Goal: Task Accomplishment & Management: Complete application form

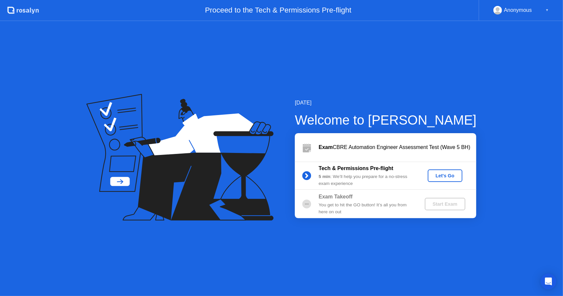
click at [406, 95] on div "[DATE] Welcome to [PERSON_NAME] Exam CBRE Automation Engineer Assessment Test (…" at bounding box center [281, 158] width 563 height 275
click at [437, 175] on div "Let's Go" at bounding box center [444, 175] width 29 height 5
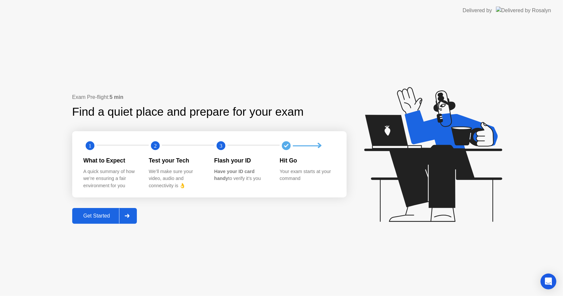
click at [97, 217] on div "Get Started" at bounding box center [96, 216] width 45 height 6
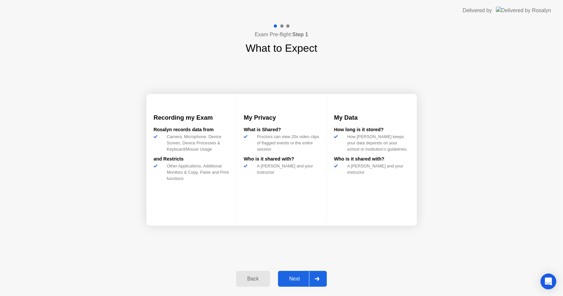
click at [291, 216] on div "My Privacy What is Shared? Proctors can view 20s video clips of flagged events …" at bounding box center [281, 158] width 91 height 129
click at [295, 274] on button "Next" at bounding box center [302, 279] width 49 height 16
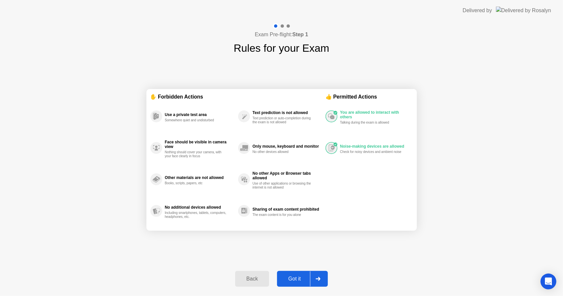
click at [335, 113] on circle at bounding box center [336, 113] width 4 height 4
click at [299, 279] on div "Got it" at bounding box center [294, 279] width 31 height 6
select select "**********"
select select "*******"
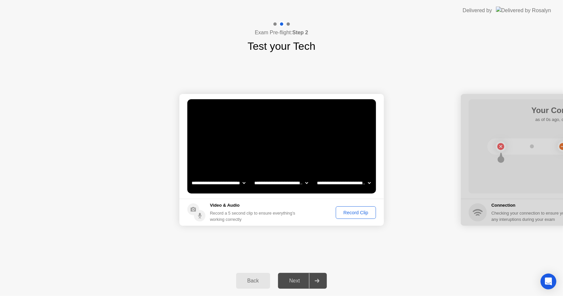
click at [346, 210] on div "Record Clip" at bounding box center [355, 212] width 35 height 5
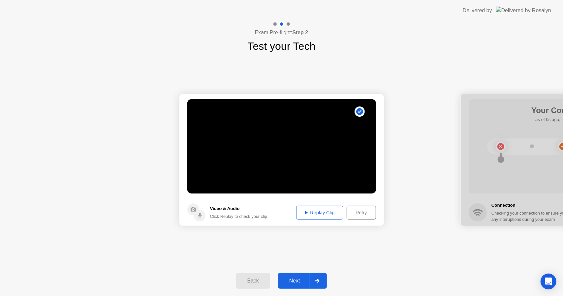
click at [318, 214] on div "Replay Clip" at bounding box center [319, 212] width 43 height 5
click at [301, 278] on div "Next" at bounding box center [294, 281] width 29 height 6
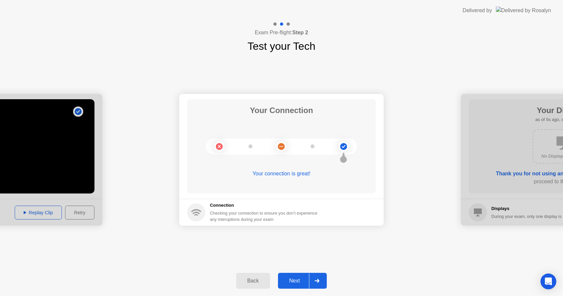
click at [296, 284] on div "Next" at bounding box center [294, 281] width 29 height 6
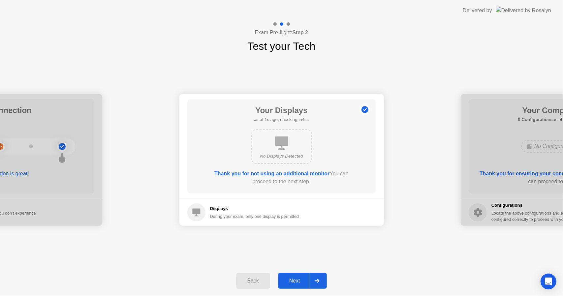
click at [294, 279] on div "Next" at bounding box center [294, 281] width 29 height 6
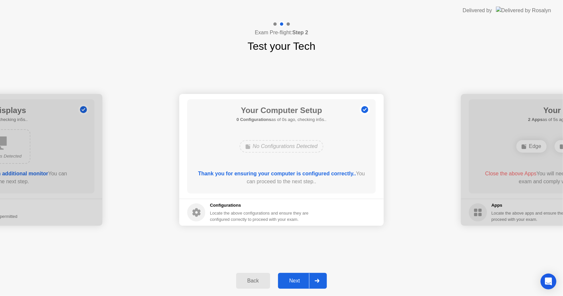
click at [293, 280] on div "Next" at bounding box center [294, 281] width 29 height 6
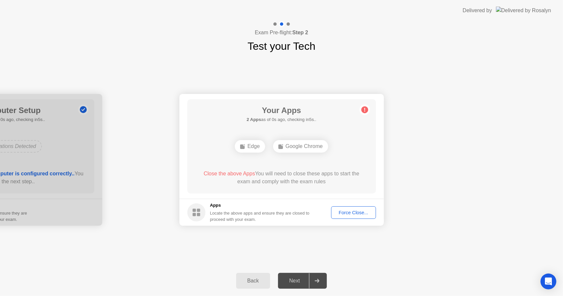
click at [357, 208] on button "Force Close..." at bounding box center [353, 212] width 45 height 13
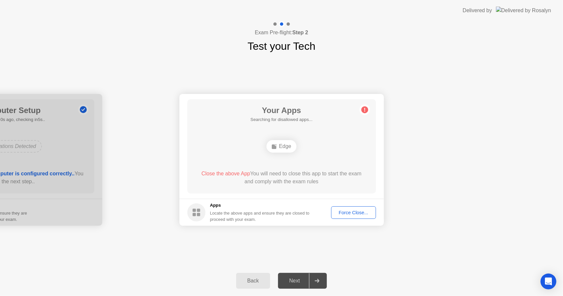
click at [345, 215] on div "Force Close..." at bounding box center [353, 212] width 40 height 5
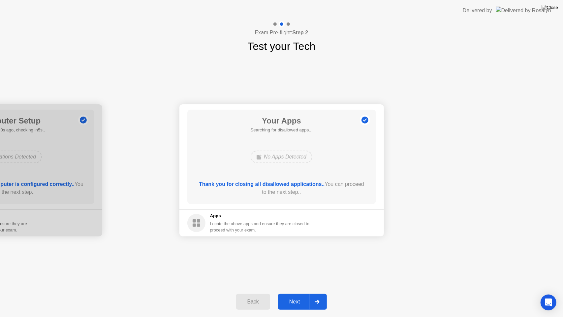
click at [294, 296] on div "Next" at bounding box center [294, 301] width 29 height 6
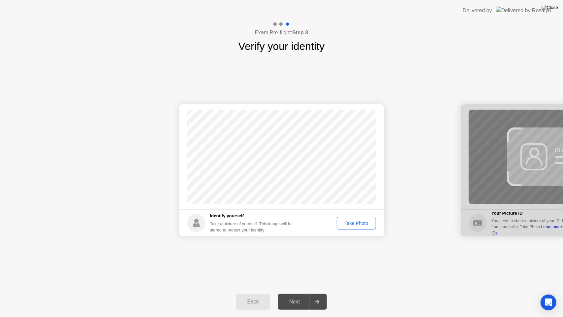
click at [254, 296] on div "Back" at bounding box center [253, 301] width 30 height 6
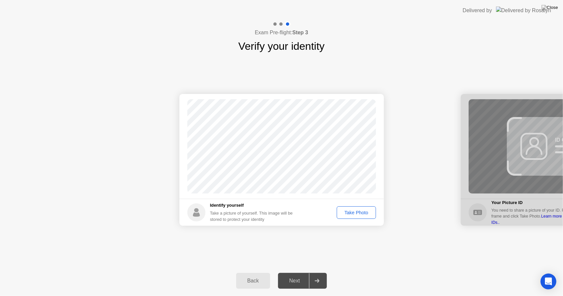
select select "**********"
select select "*******"
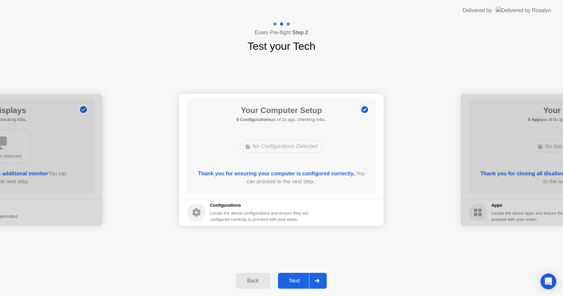
click at [254, 284] on div "Back" at bounding box center [253, 281] width 30 height 6
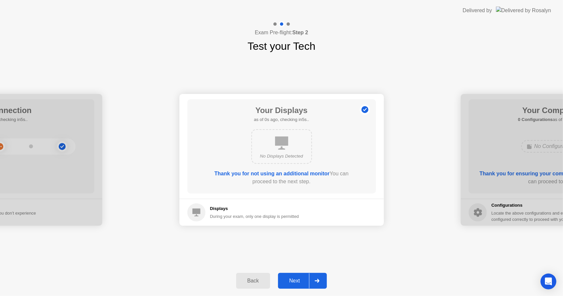
click at [254, 284] on div "Back" at bounding box center [253, 281] width 30 height 6
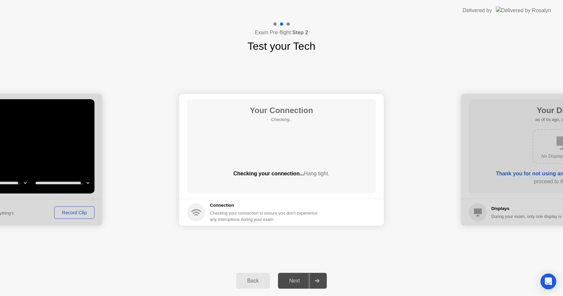
click at [254, 284] on div "Back" at bounding box center [253, 281] width 30 height 6
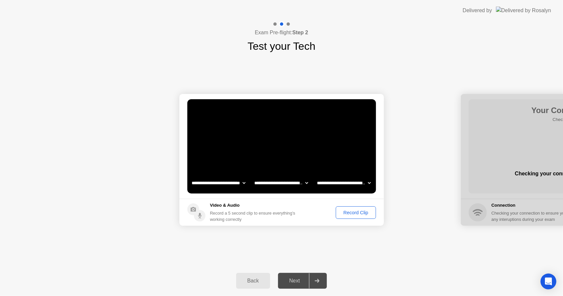
click at [254, 284] on div "Back" at bounding box center [253, 281] width 30 height 6
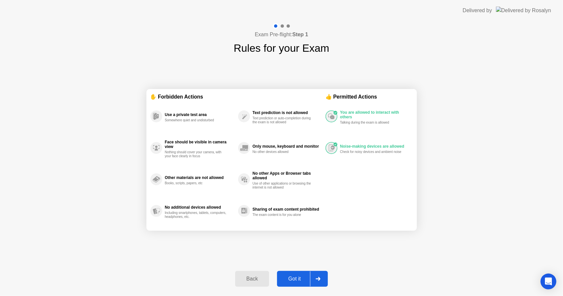
click at [254, 284] on button "Back" at bounding box center [252, 279] width 34 height 16
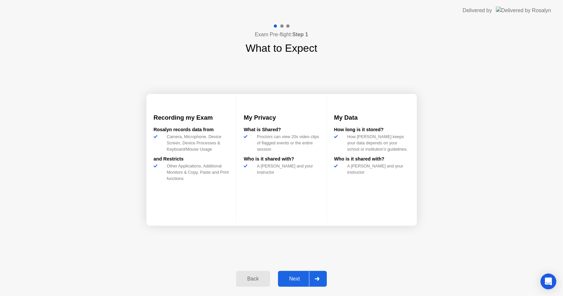
click at [254, 284] on button "Back" at bounding box center [253, 279] width 34 height 16
